Goal: Task Accomplishment & Management: Use online tool/utility

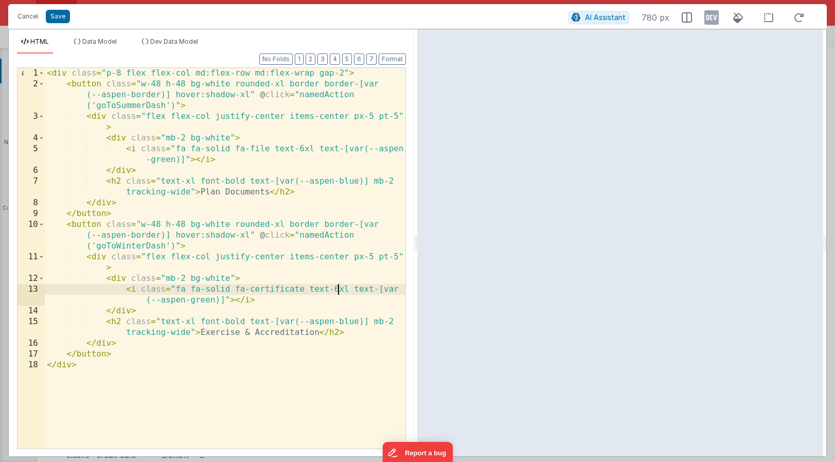
click at [338, 289] on div "< div class = "p-8 flex flex-col md:flex-row md:flex-wrap gap-2" > < button cla…" at bounding box center [225, 269] width 360 height 402
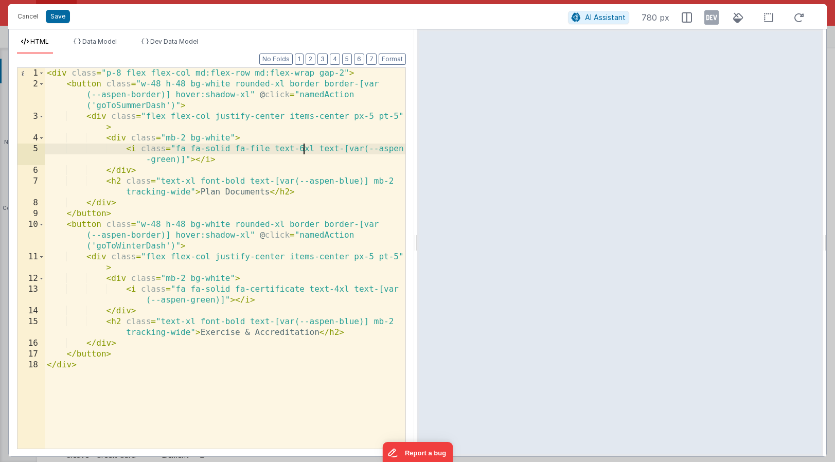
click at [302, 145] on div "< div class = "p-8 flex flex-col md:flex-row md:flex-wrap gap-2" > < button cla…" at bounding box center [225, 269] width 360 height 402
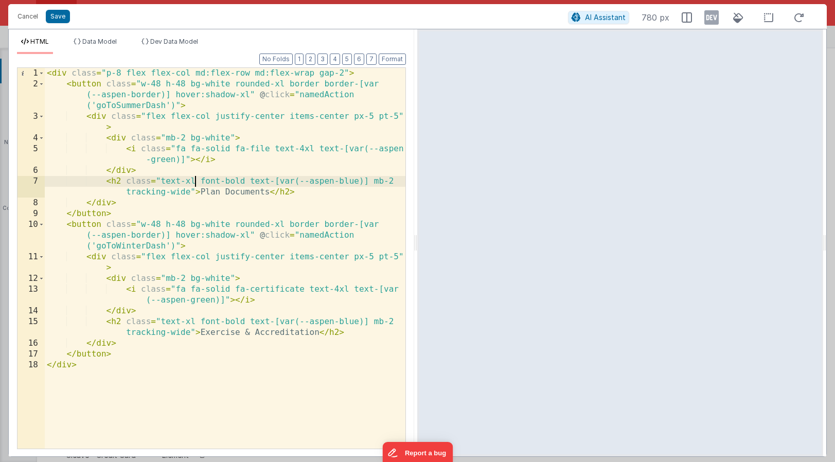
click at [193, 179] on div "< div class = "p-8 flex flex-col md:flex-row md:flex-wrap gap-2" > < button cla…" at bounding box center [225, 269] width 360 height 402
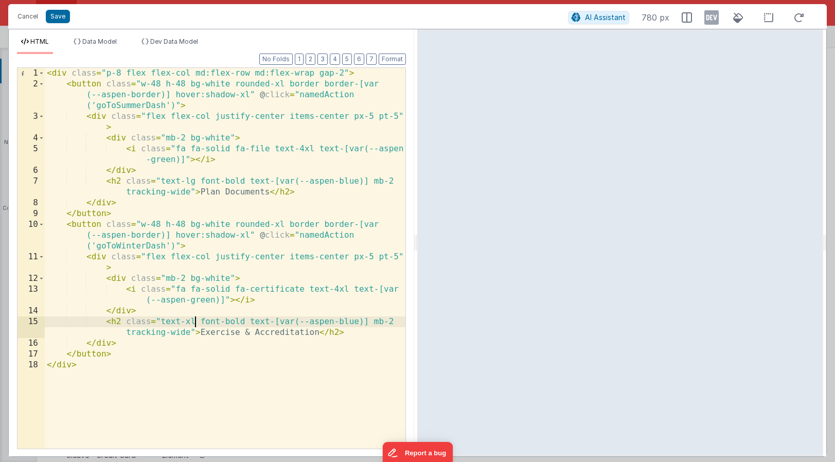
click at [194, 319] on div "< div class = "p-8 flex flex-col md:flex-row md:flex-wrap gap-2" > < button cla…" at bounding box center [225, 269] width 360 height 402
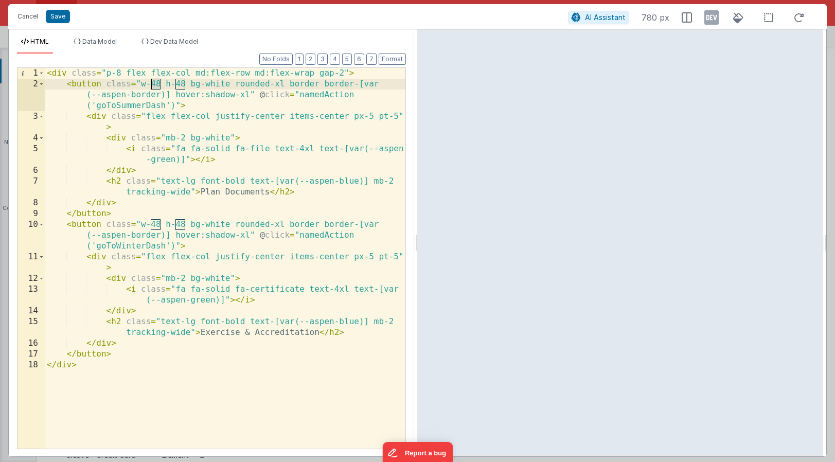
drag, startPoint x: 160, startPoint y: 83, endPoint x: 153, endPoint y: 83, distance: 7.2
click at [153, 83] on div "< div class = "p-8 flex flex-col md:flex-row md:flex-wrap gap-2" > < button cla…" at bounding box center [225, 269] width 360 height 402
drag, startPoint x: 183, startPoint y: 83, endPoint x: 177, endPoint y: 83, distance: 6.2
click at [177, 83] on div "< div class = "p-8 flex flex-col md:flex-row md:flex-wrap gap-2" > < button cla…" at bounding box center [225, 269] width 360 height 402
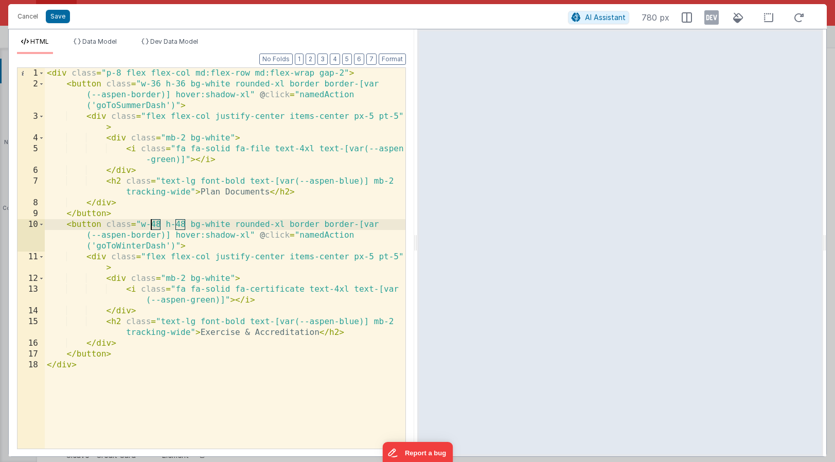
drag, startPoint x: 160, startPoint y: 223, endPoint x: 151, endPoint y: 222, distance: 8.8
click at [151, 222] on div "< div class = "p-8 flex flex-col md:flex-row md:flex-wrap gap-2" > < button cla…" at bounding box center [225, 269] width 360 height 402
drag, startPoint x: 184, startPoint y: 223, endPoint x: 174, endPoint y: 223, distance: 9.8
click at [174, 223] on div "< div class = "p-8 flex flex-col md:flex-row md:flex-wrap gap-2" > < button cla…" at bounding box center [225, 269] width 360 height 402
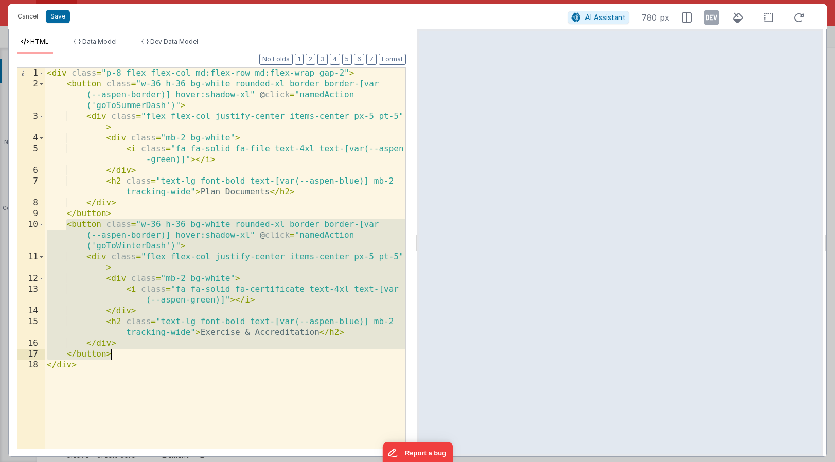
drag, startPoint x: 66, startPoint y: 225, endPoint x: 139, endPoint y: 353, distance: 147.6
click at [139, 353] on div "< div class = "p-8 flex flex-col md:flex-row md:flex-wrap gap-2" > < button cla…" at bounding box center [225, 269] width 360 height 402
click at [138, 354] on div "< div class = "p-8 flex flex-col md:flex-row md:flex-wrap gap-2" > < button cla…" at bounding box center [225, 269] width 360 height 402
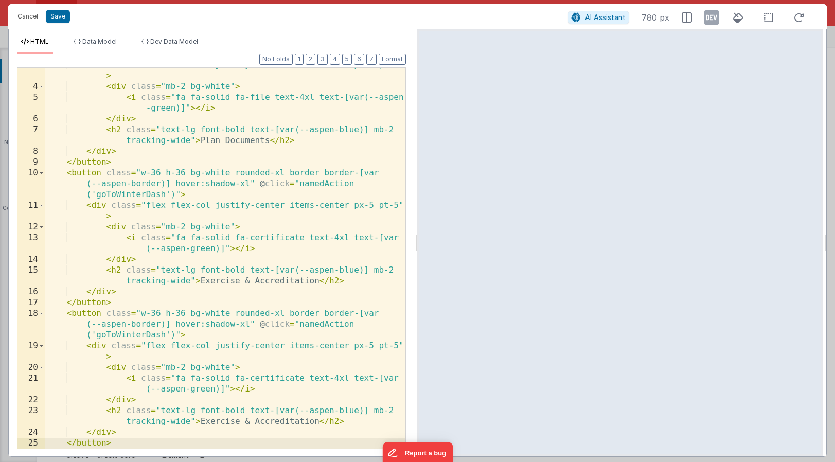
scroll to position [62, 0]
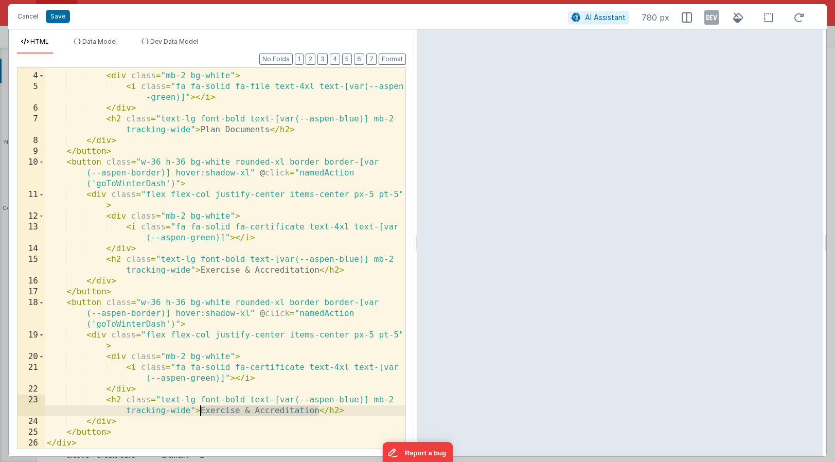
drag, startPoint x: 318, startPoint y: 409, endPoint x: 201, endPoint y: 412, distance: 117.3
click at [201, 412] on div "< div class = "flex flex-col justify-center items-center px-5 pt-5" > < div cla…" at bounding box center [225, 255] width 360 height 413
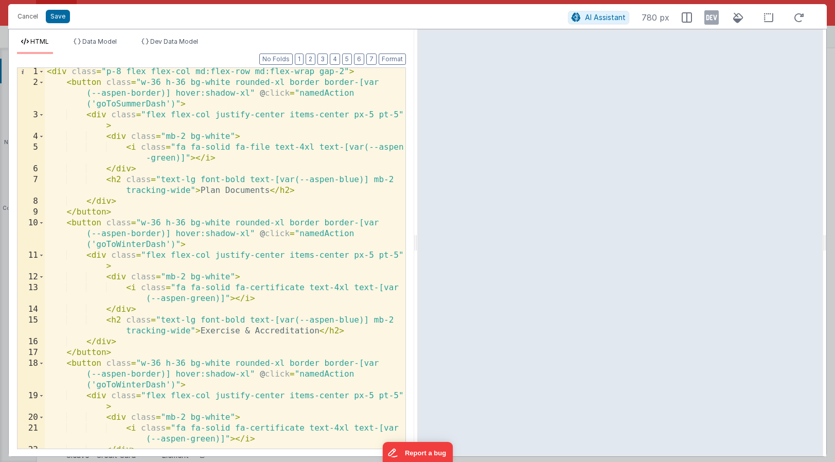
scroll to position [0, 0]
click at [106, 74] on div "< div class = "p-8 flex flex-col md:flex-row md:flex-wrap gap-2" > < button cla…" at bounding box center [225, 274] width 360 height 413
click at [141, 223] on div "< div class = "p-8 flex flex-col md:flex-row md:flex-wrap gap-2" > < button cla…" at bounding box center [225, 274] width 360 height 413
click at [185, 225] on div "< div class = "p-8 flex flex-col md:flex-row md:flex-wrap gap-2" > < button cla…" at bounding box center [225, 274] width 360 height 413
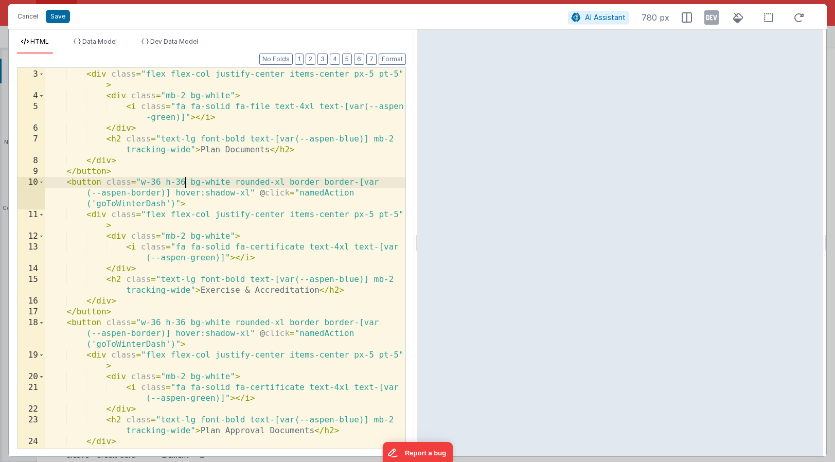
scroll to position [62, 0]
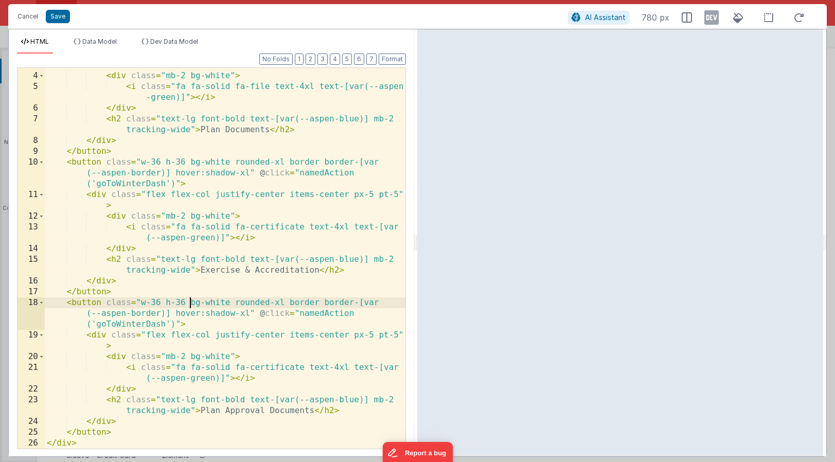
click at [189, 300] on div "< div class = "flex flex-col justify-center items-center px-5 pt-5" > < div cla…" at bounding box center [225, 255] width 360 height 413
click at [166, 161] on div "< div class = "flex flex-col justify-center items-center px-5 pt-5" > < div cla…" at bounding box center [225, 255] width 360 height 413
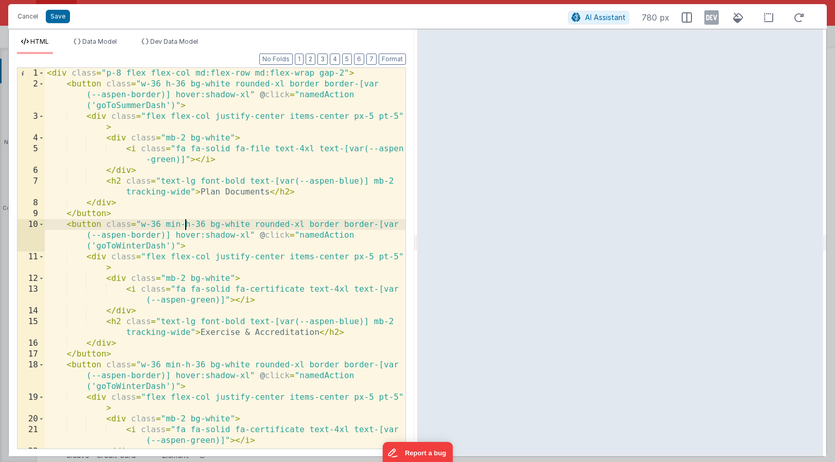
scroll to position [0, 0]
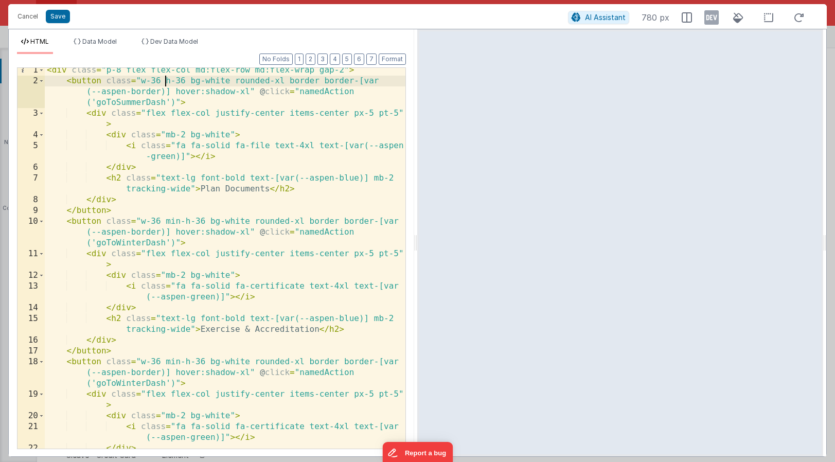
click at [166, 84] on div "< div class = "p-8 flex flex-col md:flex-row md:flex-wrap gap-2" > < button cla…" at bounding box center [225, 271] width 360 height 413
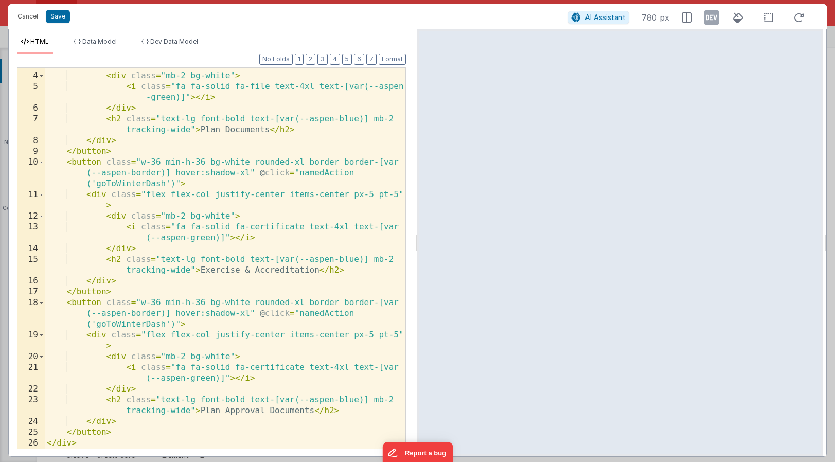
scroll to position [62, 0]
drag, startPoint x: 304, startPoint y: 366, endPoint x: 249, endPoint y: 366, distance: 55.0
click at [249, 366] on div "< div class = "flex flex-col justify-center items-center px-5 pt-5" > < div cla…" at bounding box center [225, 255] width 360 height 413
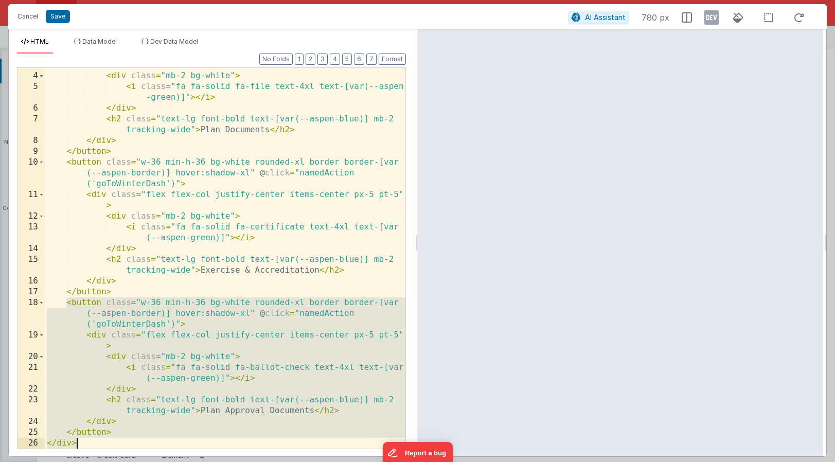
drag, startPoint x: 67, startPoint y: 301, endPoint x: 126, endPoint y: 443, distance: 153.7
click at [126, 443] on div "< div class = "flex flex-col justify-center items-center px-5 pt-5" > < div cla…" at bounding box center [225, 255] width 360 height 413
click at [126, 294] on div "< div class = "flex flex-col justify-center items-center px-5 pt-5" > < div cla…" at bounding box center [225, 255] width 360 height 413
drag, startPoint x: 67, startPoint y: 303, endPoint x: 123, endPoint y: 432, distance: 141.0
click at [123, 432] on div "< div class = "flex flex-col justify-center items-center px-5 pt-5" > < div cla…" at bounding box center [225, 255] width 360 height 413
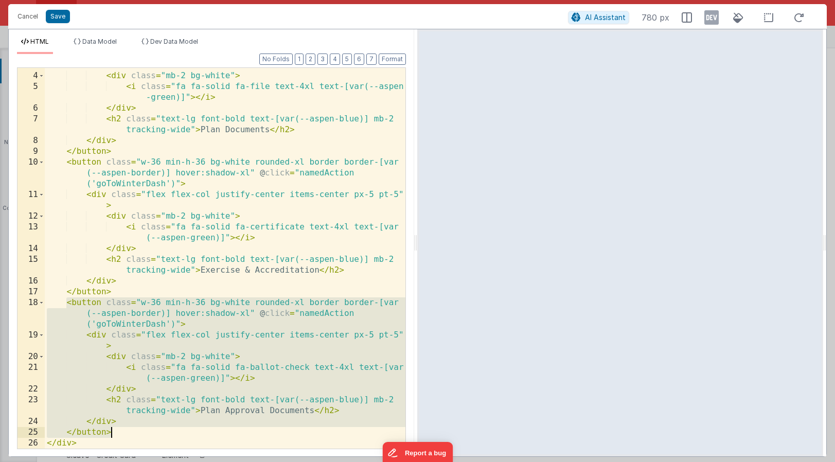
click at [119, 431] on div "< div class = "flex flex-col justify-center items-center px-5 pt-5" > < div cla…" at bounding box center [225, 258] width 360 height 381
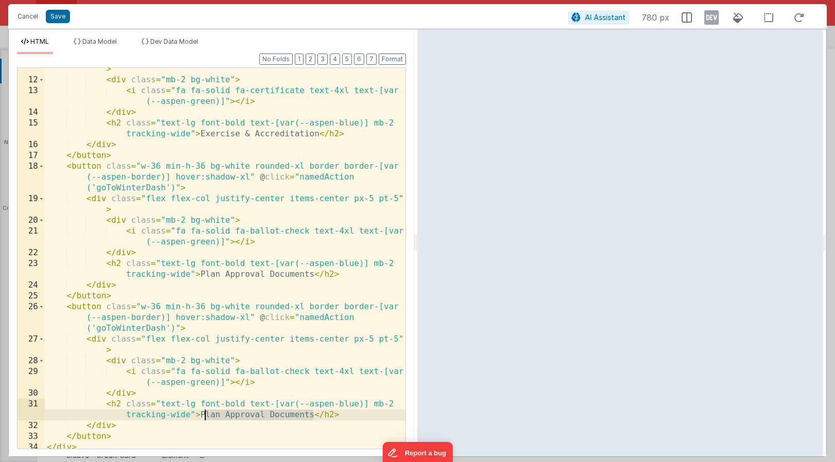
scroll to position [199, 0]
drag, startPoint x: 313, startPoint y: 410, endPoint x: 202, endPoint y: 412, distance: 111.1
click at [202, 412] on div "< div class = "flex flex-col justify-center items-center px-5 pt-5" > < div cla…" at bounding box center [225, 259] width 360 height 413
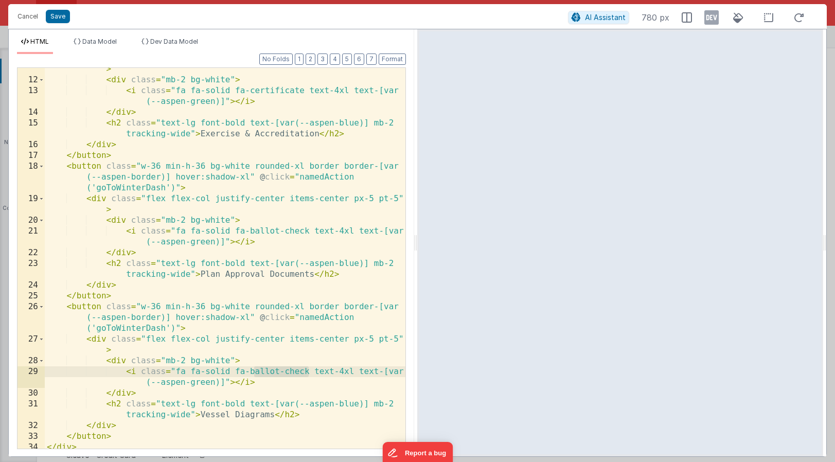
drag, startPoint x: 305, startPoint y: 370, endPoint x: 252, endPoint y: 371, distance: 53.5
click at [252, 371] on div "< div class = "flex flex-col justify-center items-center px-5 pt-5" > < div cla…" at bounding box center [225, 259] width 360 height 413
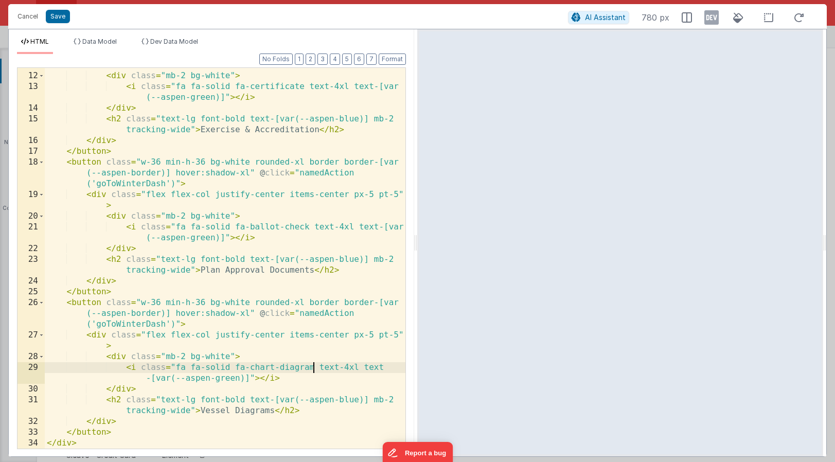
scroll to position [203, 0]
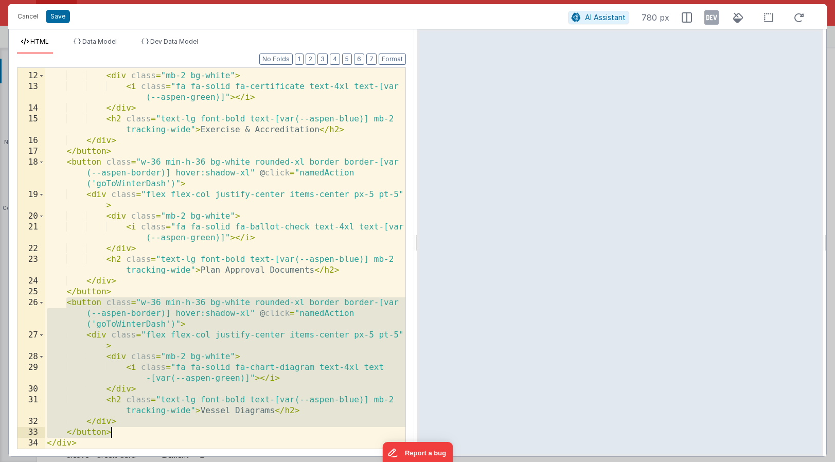
drag, startPoint x: 66, startPoint y: 301, endPoint x: 133, endPoint y: 427, distance: 142.2
click at [133, 427] on div "< div class = "flex flex-col justify-center items-center px-5 pt-5" > < div cla…" at bounding box center [225, 255] width 360 height 413
click at [119, 431] on div "< div class = "flex flex-col justify-center items-center px-5 pt-5" > < div cla…" at bounding box center [225, 255] width 360 height 413
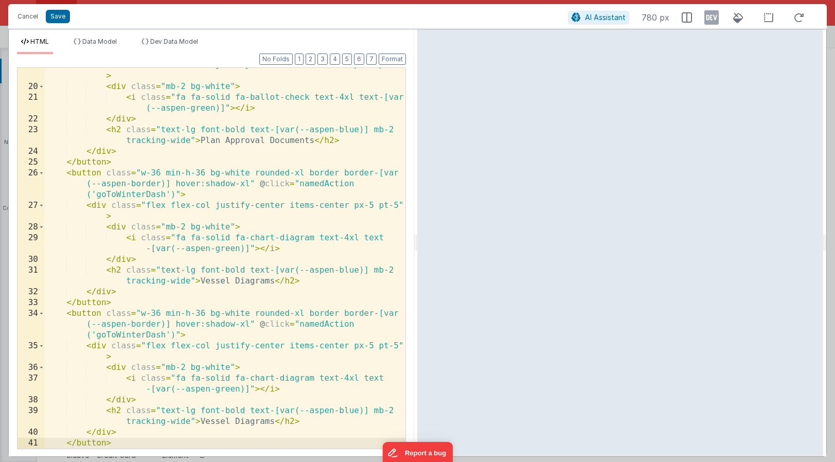
scroll to position [343, 0]
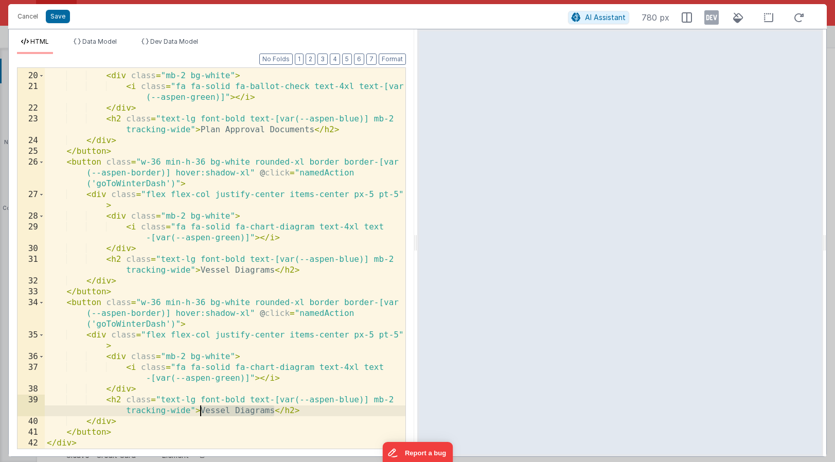
drag, startPoint x: 274, startPoint y: 410, endPoint x: 201, endPoint y: 411, distance: 73.0
click at [201, 411] on div "< div class = "flex flex-col justify-center items-center px-5 pt-5" > < div cla…" at bounding box center [225, 255] width 360 height 413
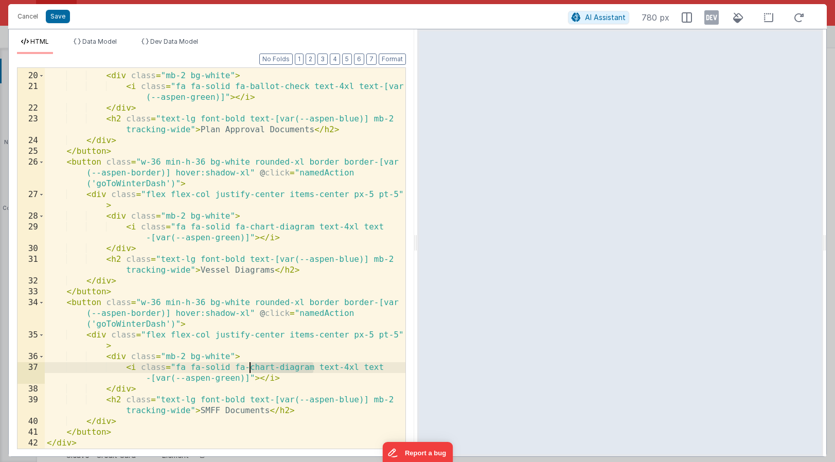
drag, startPoint x: 315, startPoint y: 365, endPoint x: 251, endPoint y: 367, distance: 63.8
click at [251, 367] on div "< div class = "flex flex-col justify-center items-center px-5 pt-5" > < div cla…" at bounding box center [225, 255] width 360 height 413
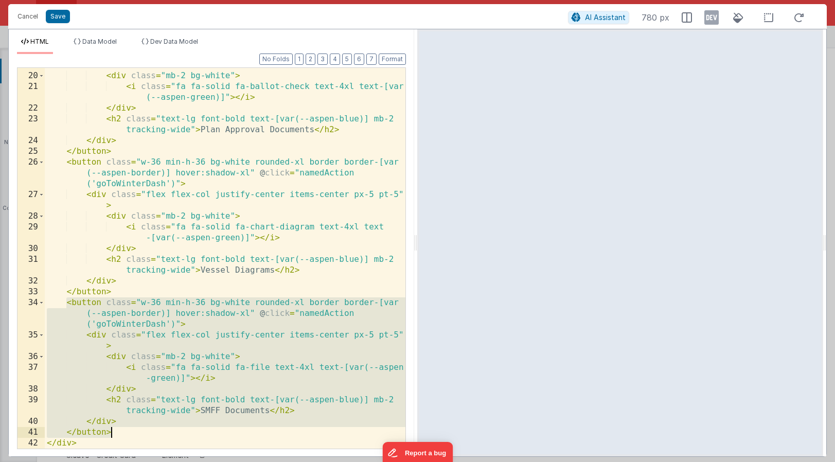
drag, startPoint x: 68, startPoint y: 303, endPoint x: 128, endPoint y: 436, distance: 145.0
click at [128, 436] on div "< div class = "flex flex-col justify-center items-center px-5 pt-5" > < div cla…" at bounding box center [225, 255] width 360 height 413
click at [123, 432] on div "< div class = "flex flex-col justify-center items-center px-5 pt-5" > < div cla…" at bounding box center [225, 255] width 360 height 413
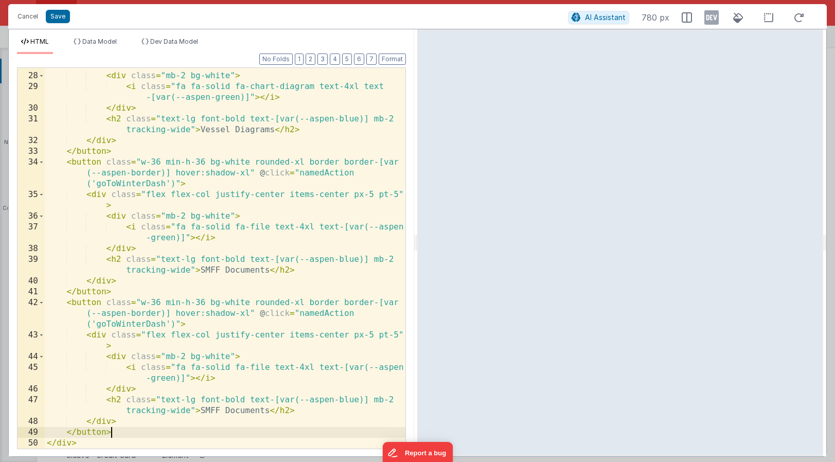
scroll to position [483, 0]
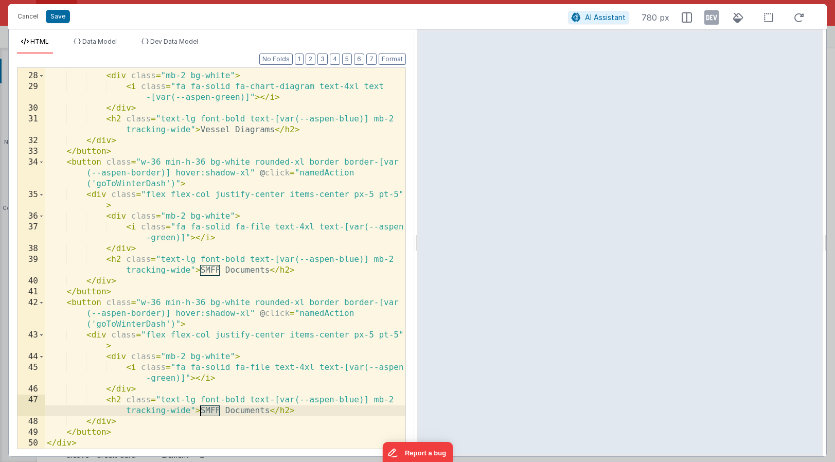
drag, startPoint x: 218, startPoint y: 410, endPoint x: 201, endPoint y: 411, distance: 17.0
click at [201, 411] on div "< div class = "flex flex-col justify-center items-center px-5 pt-5" > < div cla…" at bounding box center [225, 255] width 360 height 413
click at [395, 57] on button "Format" at bounding box center [391, 58] width 27 height 11
drag, startPoint x: 55, startPoint y: 15, endPoint x: 294, endPoint y: 22, distance: 239.7
click at [55, 15] on button "Save" at bounding box center [58, 16] width 24 height 13
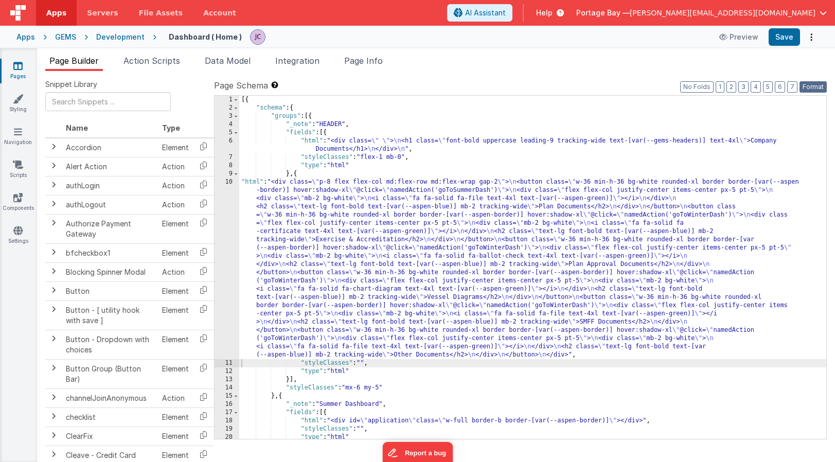
click at [812, 85] on button "Format" at bounding box center [812, 86] width 27 height 11
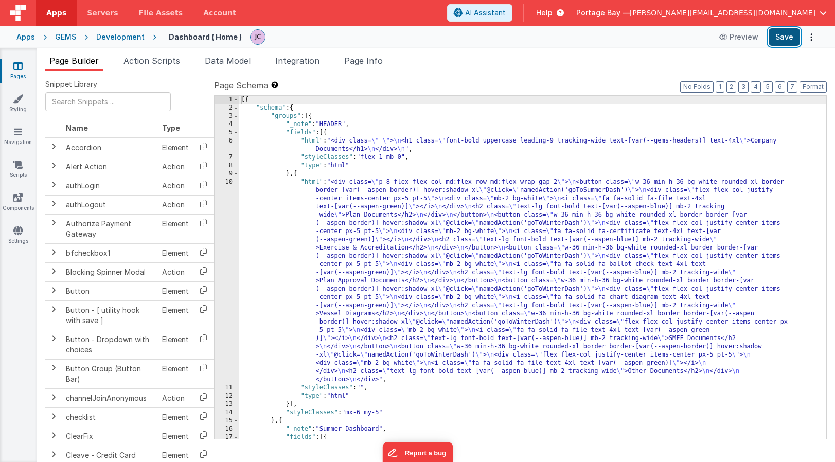
click at [784, 37] on button "Save" at bounding box center [783, 36] width 31 height 17
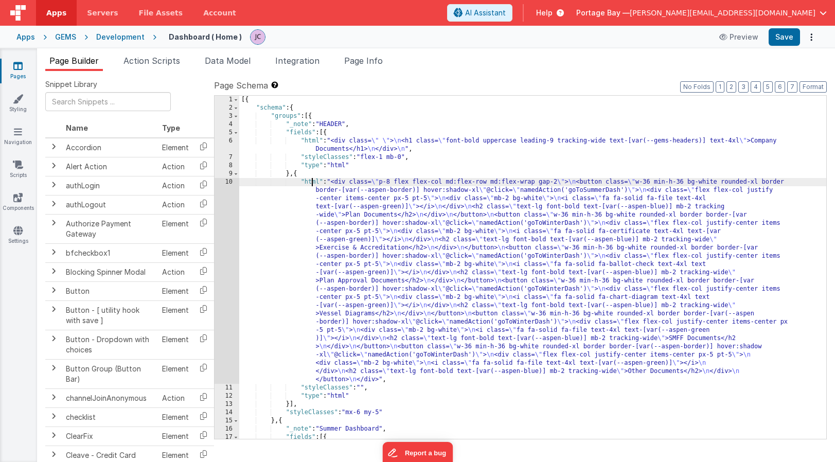
click at [312, 182] on div "[{ "schema" : { "groups" : [{ "_note" : "HEADER" , "fields" : [{ "html" : "<div…" at bounding box center [532, 275] width 587 height 359
click at [227, 180] on div "10" at bounding box center [226, 281] width 25 height 206
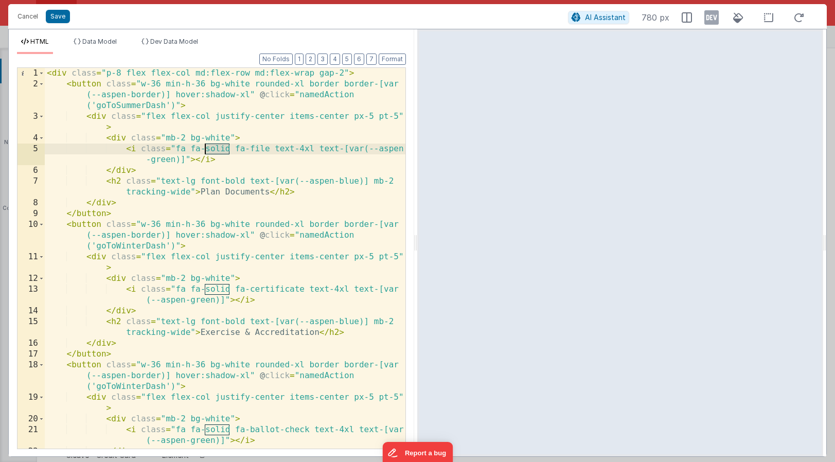
drag, startPoint x: 231, startPoint y: 147, endPoint x: 207, endPoint y: 148, distance: 23.7
click at [207, 148] on div "< div class = "p-8 flex flex-col md:flex-row md:flex-wrap gap-2" > < button cla…" at bounding box center [225, 274] width 360 height 413
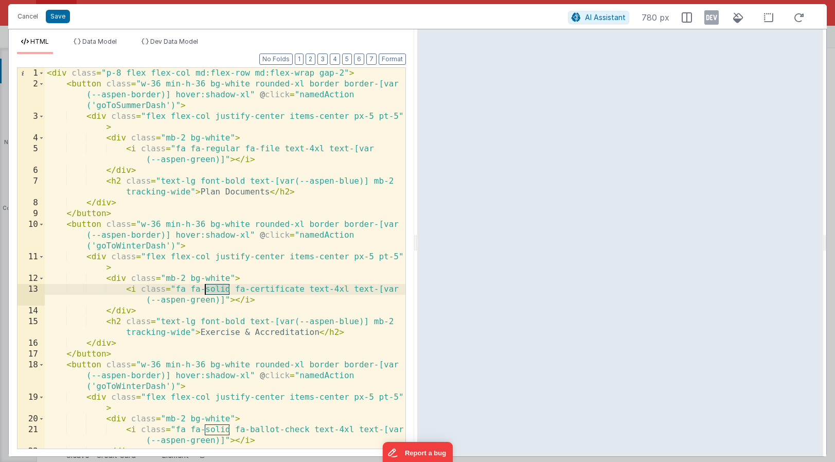
drag, startPoint x: 230, startPoint y: 286, endPoint x: 205, endPoint y: 289, distance: 25.4
click at [205, 289] on div "< div class = "p-8 flex flex-col md:flex-row md:flex-wrap gap-2" > < button cla…" at bounding box center [225, 274] width 360 height 413
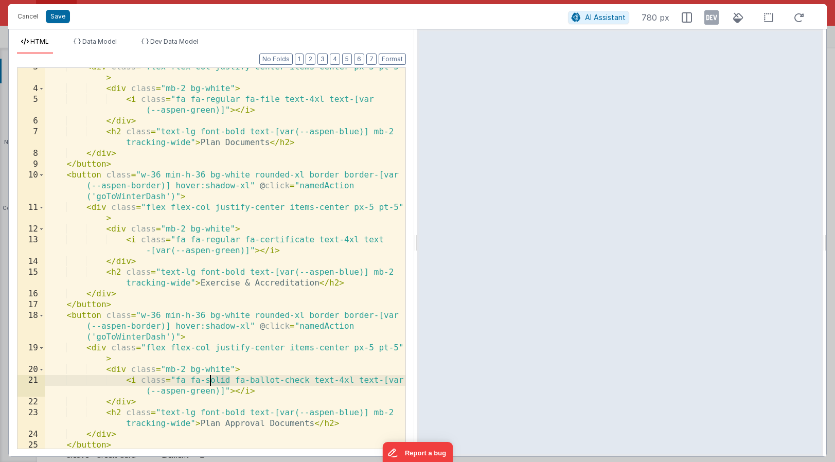
drag, startPoint x: 229, startPoint y: 379, endPoint x: 207, endPoint y: 379, distance: 22.1
click at [207, 379] on div "< div class = "flex flex-col justify-center items-center px-5 pt-5" > < div cla…" at bounding box center [225, 279] width 360 height 434
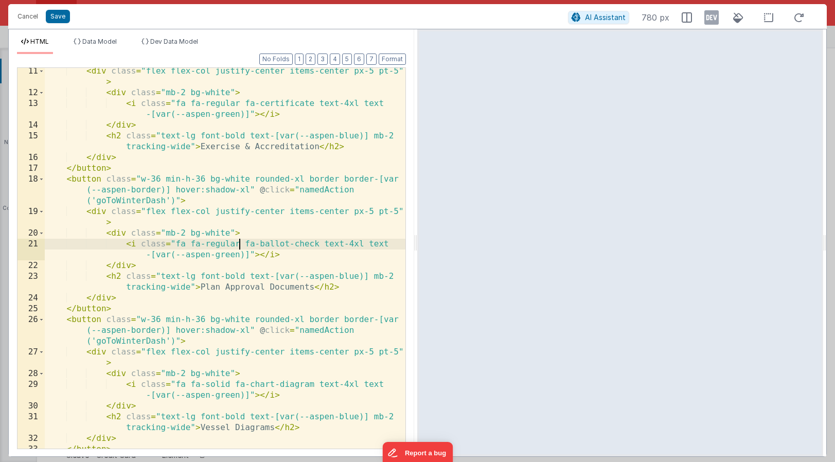
scroll to position [191, 0]
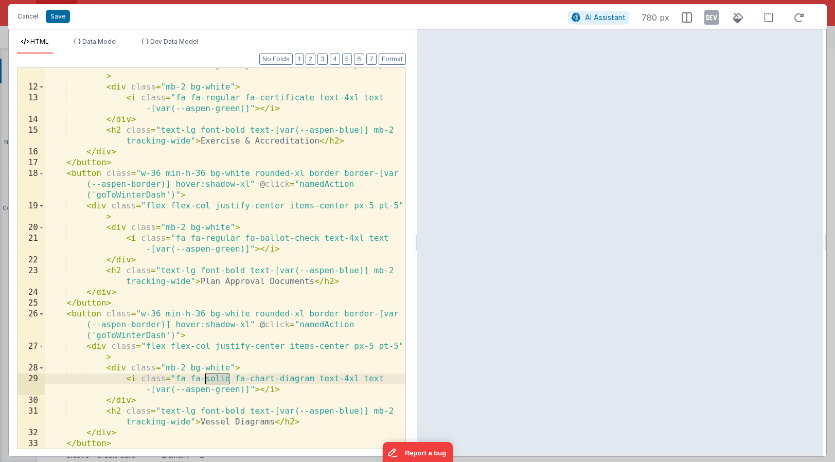
drag, startPoint x: 229, startPoint y: 377, endPoint x: 205, endPoint y: 377, distance: 24.2
click at [205, 377] on div "< div class = "flex flex-col justify-center items-center px-5 pt-5" > < div cla…" at bounding box center [225, 277] width 360 height 434
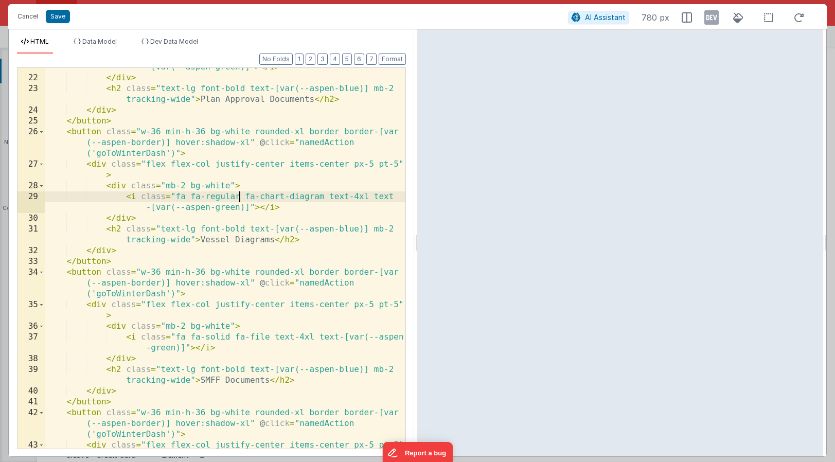
scroll to position [373, 0]
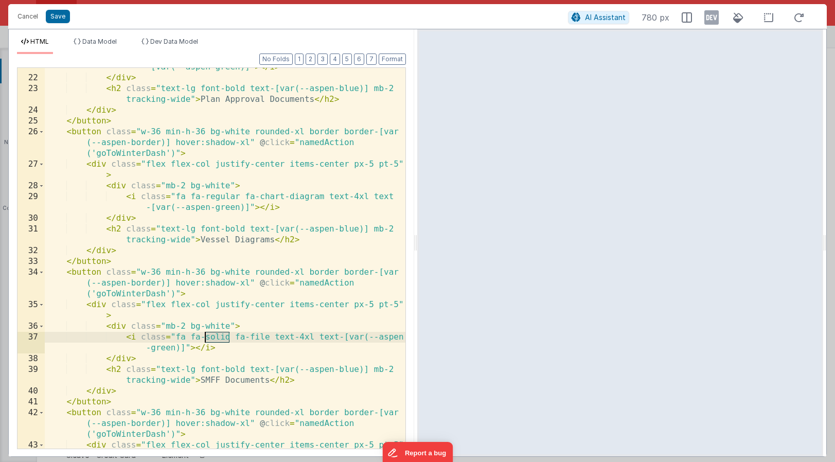
drag, startPoint x: 230, startPoint y: 336, endPoint x: 206, endPoint y: 336, distance: 24.2
click at [206, 336] on div "< i class = "fa fa-regular fa-ballot-check text-4xl text -[var(--aspen-green)]"…" at bounding box center [225, 263] width 360 height 424
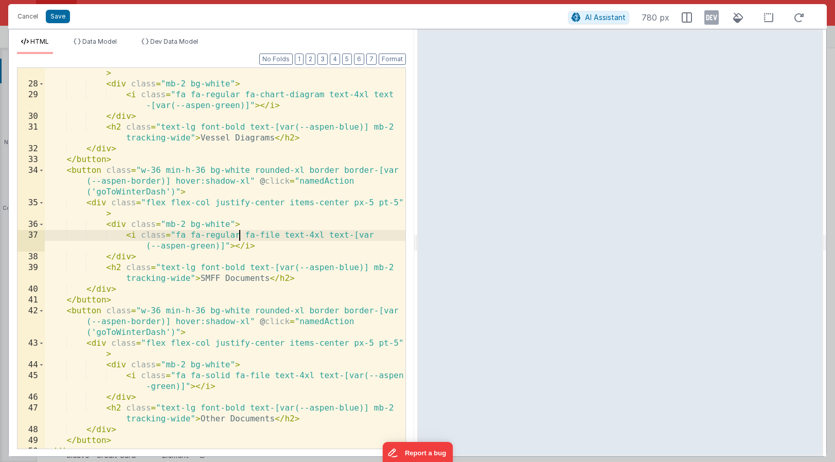
scroll to position [483, 0]
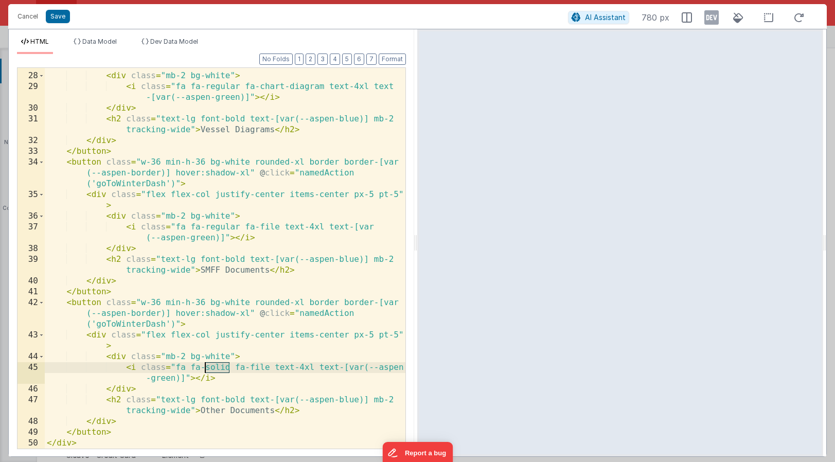
drag, startPoint x: 230, startPoint y: 367, endPoint x: 206, endPoint y: 367, distance: 23.7
click at [206, 367] on div "< div class = "flex flex-col justify-center items-center px-5 pt-5" > < div cla…" at bounding box center [225, 255] width 360 height 413
click at [51, 17] on button "Save" at bounding box center [58, 16] width 24 height 13
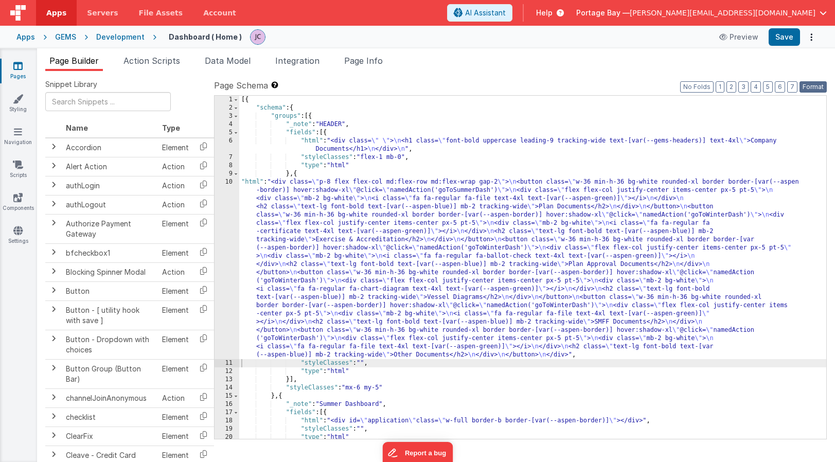
click at [813, 87] on button "Format" at bounding box center [812, 86] width 27 height 11
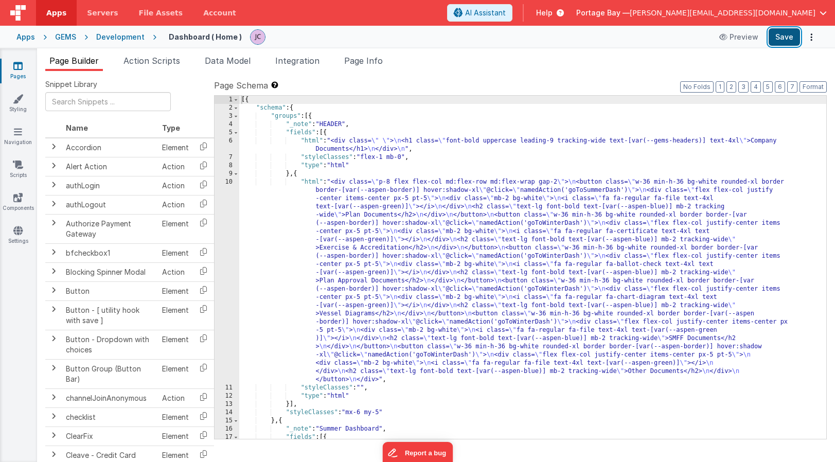
click at [782, 35] on button "Save" at bounding box center [783, 36] width 31 height 17
click at [309, 183] on div "[{ "schema" : { "groups" : [{ "_note" : "HEADER" , "fields" : [{ "html" : "<div…" at bounding box center [532, 275] width 587 height 359
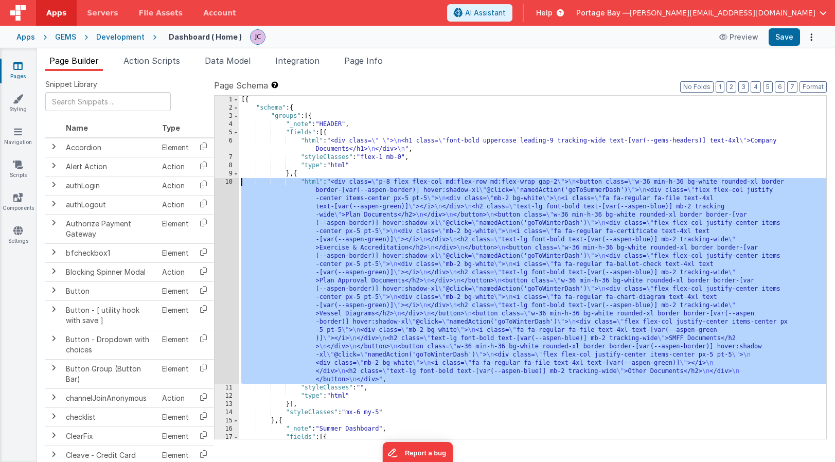
click at [225, 185] on div "10" at bounding box center [226, 281] width 25 height 206
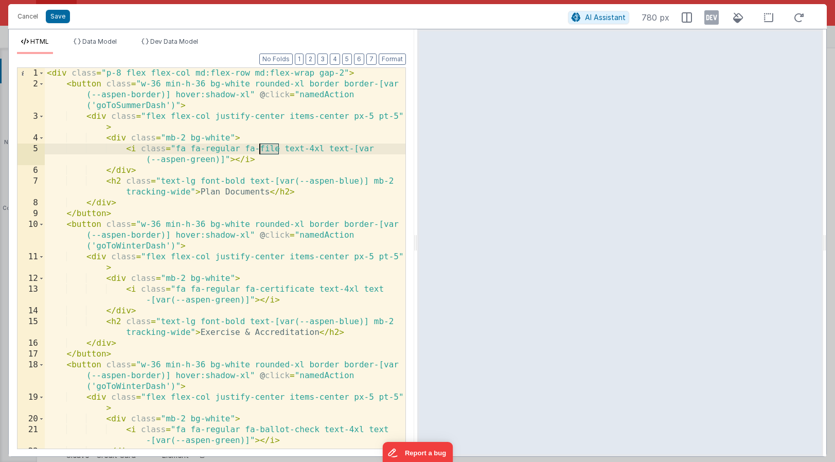
drag, startPoint x: 279, startPoint y: 148, endPoint x: 258, endPoint y: 147, distance: 21.1
click at [258, 147] on div "< div class = "p-8 flex flex-col md:flex-row md:flex-wrap gap-2" > < button cla…" at bounding box center [225, 274] width 360 height 413
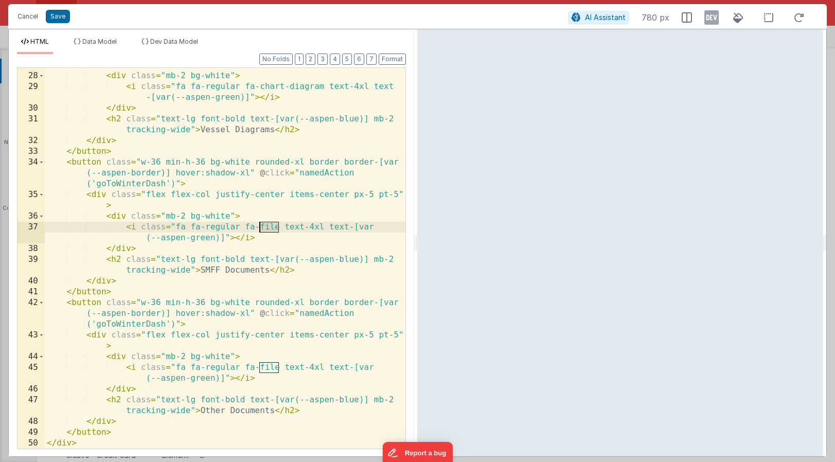
drag, startPoint x: 280, startPoint y: 228, endPoint x: 260, endPoint y: 226, distance: 20.1
click at [260, 226] on div "< div class = "flex flex-col justify-center items-center px-5 pt-5" > < div cla…" at bounding box center [225, 255] width 360 height 413
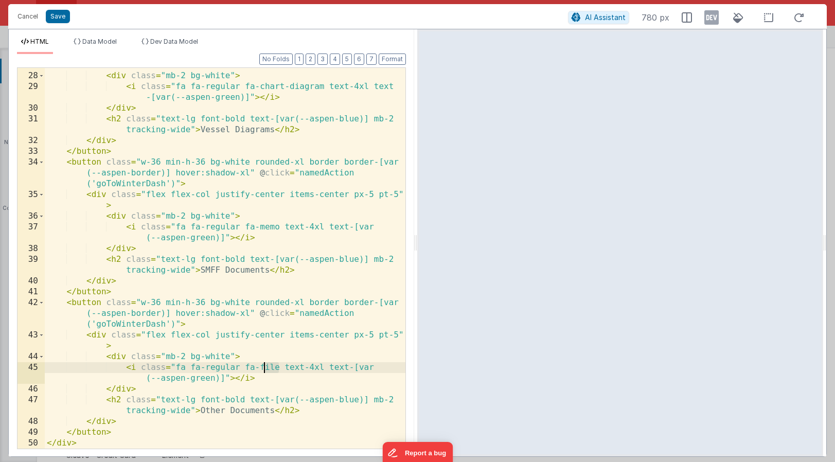
drag, startPoint x: 278, startPoint y: 366, endPoint x: 260, endPoint y: 366, distance: 18.5
click at [260, 366] on div "< div class = "flex flex-col justify-center items-center px-5 pt-5" > < div cla…" at bounding box center [225, 255] width 360 height 413
click at [58, 15] on button "Save" at bounding box center [58, 16] width 24 height 13
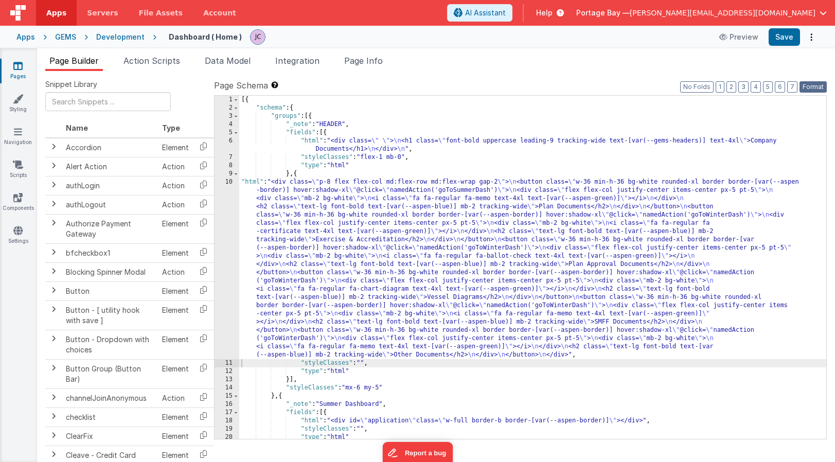
click at [810, 85] on button "Format" at bounding box center [812, 86] width 27 height 11
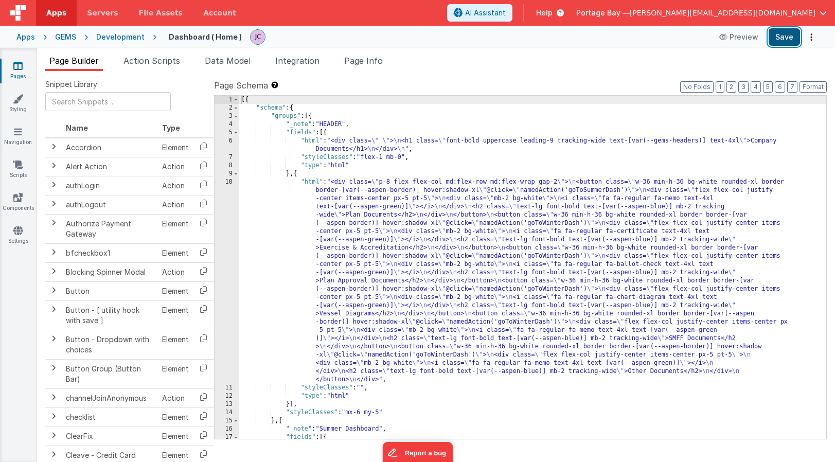
click at [785, 35] on button "Save" at bounding box center [783, 36] width 31 height 17
